Goal: Information Seeking & Learning: Learn about a topic

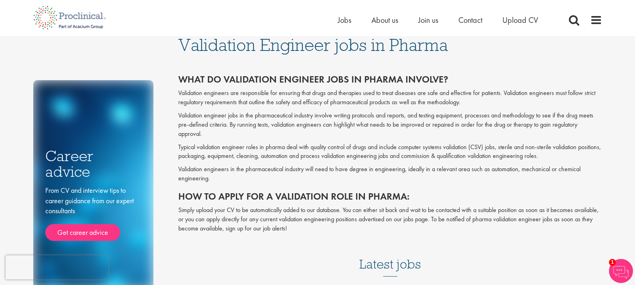
click at [351, 22] on ul "Home Jobs About us Join us Contact Upload CV" at bounding box center [448, 20] width 220 height 12
click at [348, 22] on span "Jobs" at bounding box center [345, 20] width 14 height 10
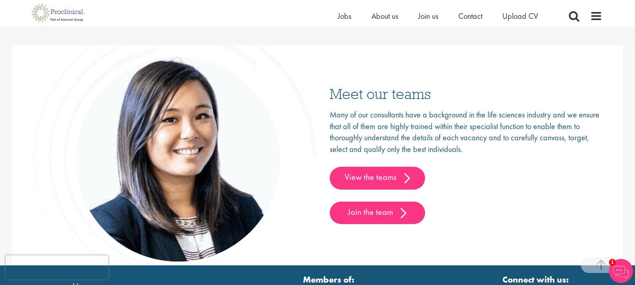
scroll to position [1162, 0]
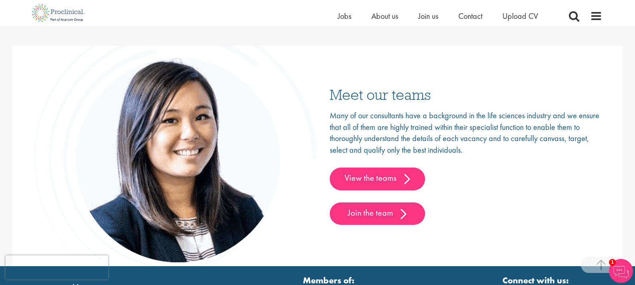
click at [350, 99] on h3 "Meet our teams" at bounding box center [466, 94] width 273 height 15
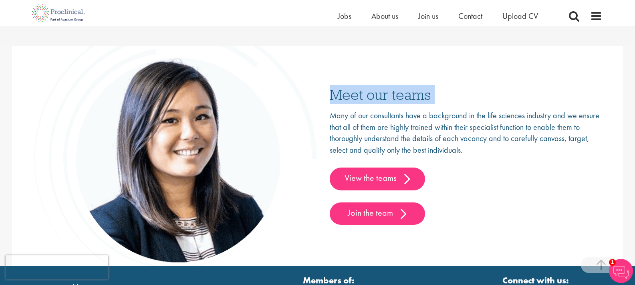
click at [350, 99] on h3 "Meet our teams" at bounding box center [466, 94] width 273 height 15
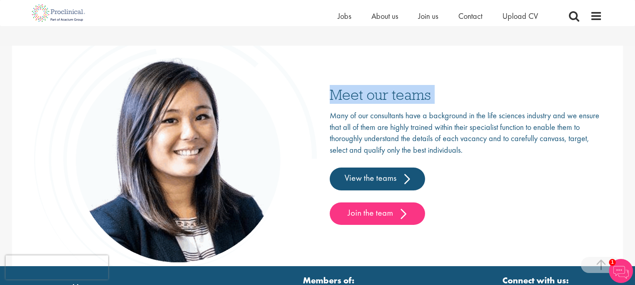
click at [309, 98] on img at bounding box center [175, 150] width 285 height 267
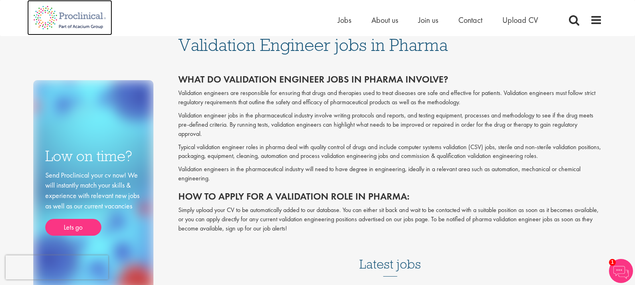
click at [76, 14] on img at bounding box center [69, 17] width 85 height 35
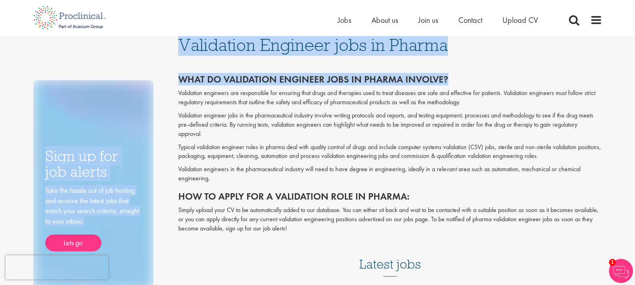
drag, startPoint x: 171, startPoint y: 43, endPoint x: 458, endPoint y: 72, distance: 288.8
click at [458, 72] on div "Sign up for job alerts Take the hassle out of job hunting and receive the lates…" at bounding box center [317, 163] width 581 height 254
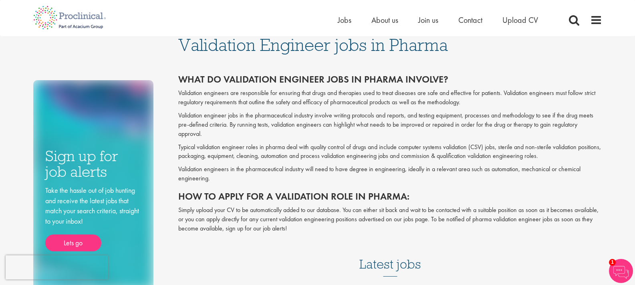
click at [319, 99] on p "Validation engineers are responsible for ensuring that drugs and therapies used…" at bounding box center [390, 98] width 424 height 18
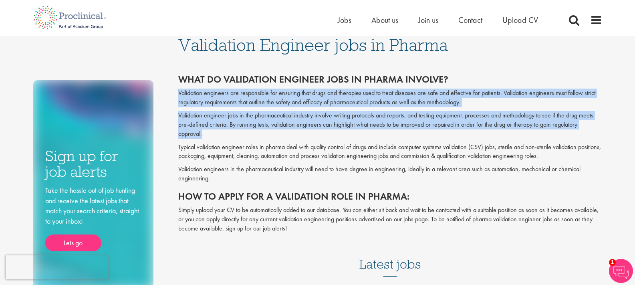
drag, startPoint x: 179, startPoint y: 92, endPoint x: 203, endPoint y: 135, distance: 49.3
click at [203, 135] on div "What do validation engineer jobs in pharma involve? Validation engineers are re…" at bounding box center [390, 153] width 424 height 159
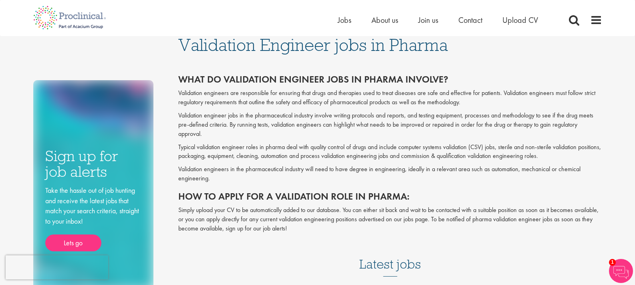
click at [191, 144] on p "Typical validation engineer roles in pharma deal with quality control of drugs …" at bounding box center [390, 152] width 424 height 18
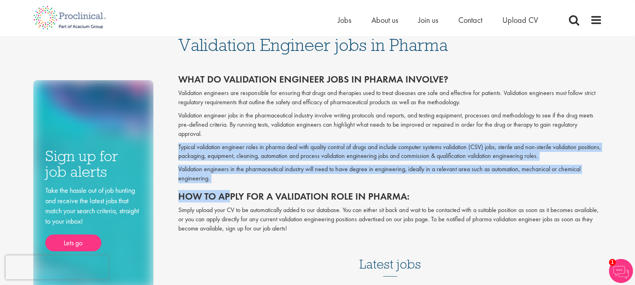
drag, startPoint x: 179, startPoint y: 148, endPoint x: 210, endPoint y: 183, distance: 46.9
click at [224, 184] on div "What do validation engineer jobs in pharma involve? Validation engineers are re…" at bounding box center [390, 153] width 424 height 159
click at [210, 183] on div "What do validation engineer jobs in pharma involve? Validation engineers are re…" at bounding box center [390, 153] width 424 height 159
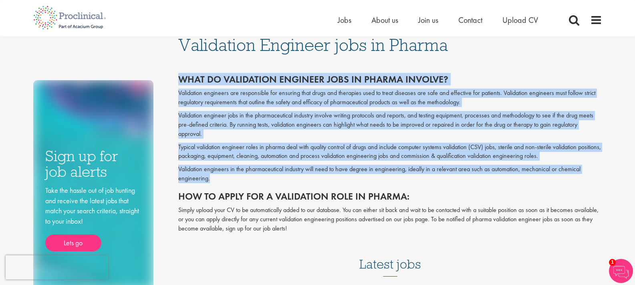
drag, startPoint x: 212, startPoint y: 178, endPoint x: 177, endPoint y: 69, distance: 114.3
click at [177, 69] on div "Validation Engineer jobs in Pharma What do validation engineer jobs in pharma i…" at bounding box center [390, 161] width 436 height 250
click at [200, 94] on p "Validation engineers are responsible for ensuring that drugs and therapies used…" at bounding box center [390, 98] width 424 height 18
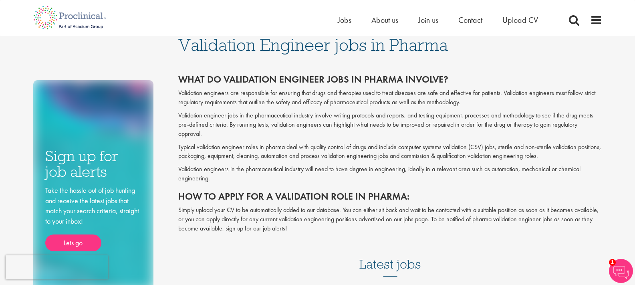
click at [184, 98] on p "Validation engineers are responsible for ensuring that drugs and therapies used…" at bounding box center [390, 98] width 424 height 18
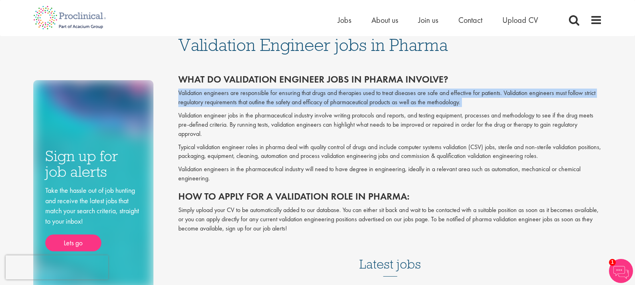
click at [184, 98] on p "Validation engineers are responsible for ensuring that drugs and therapies used…" at bounding box center [390, 98] width 424 height 18
click at [184, 99] on p "Validation engineers are responsible for ensuring that drugs and therapies used…" at bounding box center [390, 98] width 424 height 18
drag, startPoint x: 173, startPoint y: 43, endPoint x: 451, endPoint y: 42, distance: 278.1
click at [451, 42] on div "Validation Engineer jobs in Pharma What do validation engineer jobs in pharma i…" at bounding box center [390, 161] width 436 height 250
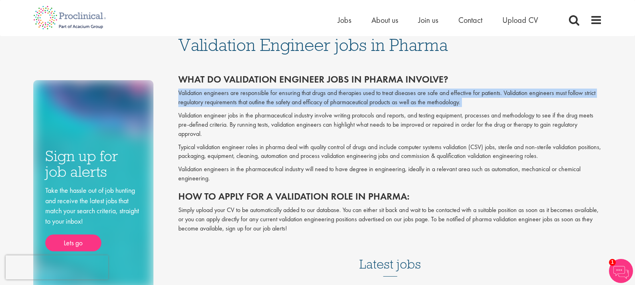
click at [454, 43] on h1 "Validation Engineer jobs in Pharma" at bounding box center [390, 45] width 424 height 18
